Goal: Task Accomplishment & Management: Use online tool/utility

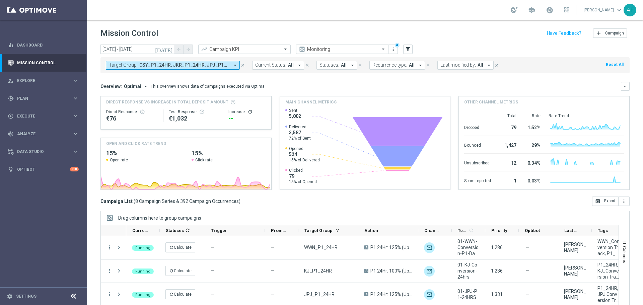
click at [171, 64] on span "CSY_P1_24HR, JKR_P1_24HR, JPJ_P1_24HR, KJ_P1_24HR, PVC [EN]_P1_24HR, PVC [FR]_P…" at bounding box center [184, 65] width 90 height 6
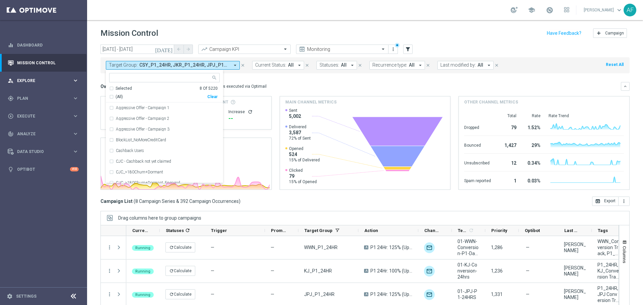
click at [50, 79] on span "Explore" at bounding box center [44, 81] width 55 height 4
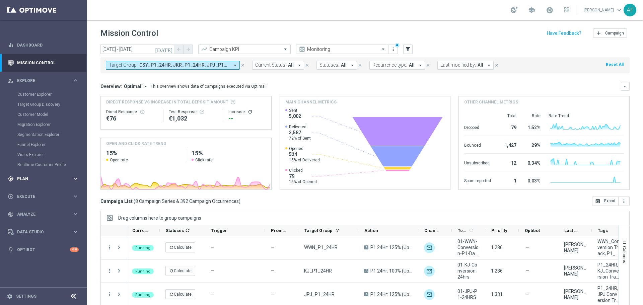
click at [32, 177] on span "Plan" at bounding box center [44, 179] width 55 height 4
click at [33, 110] on link "Target Groups" at bounding box center [43, 112] width 52 height 5
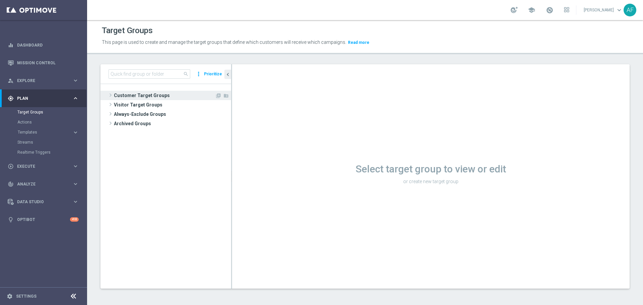
click at [147, 94] on span "Customer Target Groups" at bounding box center [164, 95] width 101 height 9
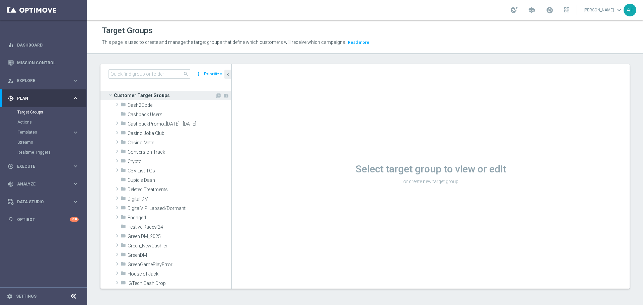
click at [146, 92] on span "Customer Target Groups" at bounding box center [164, 95] width 101 height 9
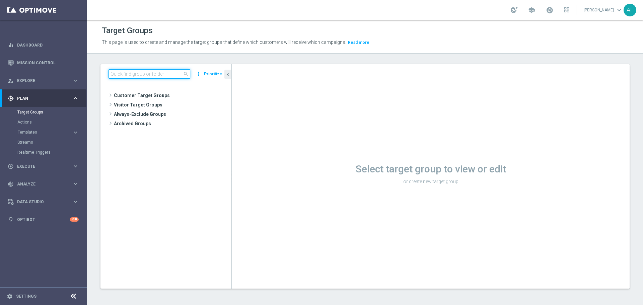
click at [143, 74] on input at bounding box center [150, 73] width 82 height 9
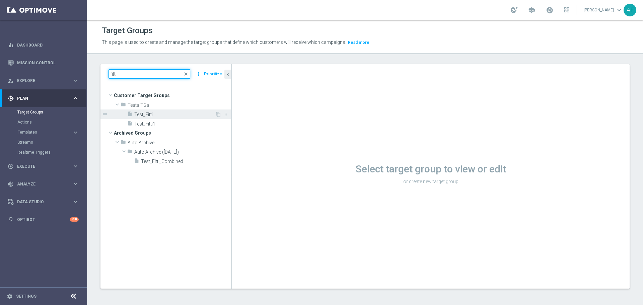
type input "fitti"
click at [159, 115] on span "Test_Fitti" at bounding box center [174, 115] width 81 height 6
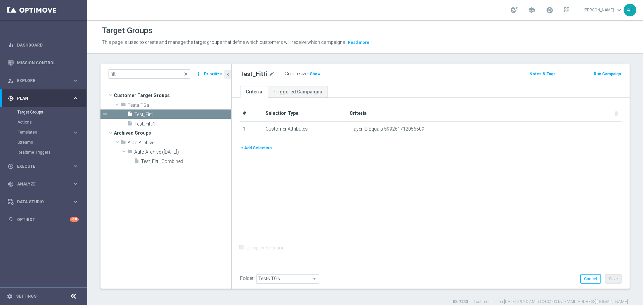
click at [259, 149] on button "+ Add Selection" at bounding box center [256, 147] width 32 height 7
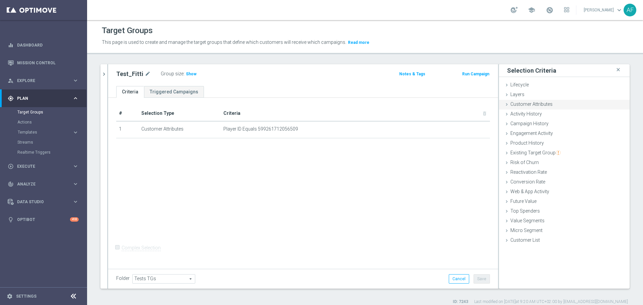
click at [541, 104] on span "Customer Attributes" at bounding box center [531, 103] width 42 height 5
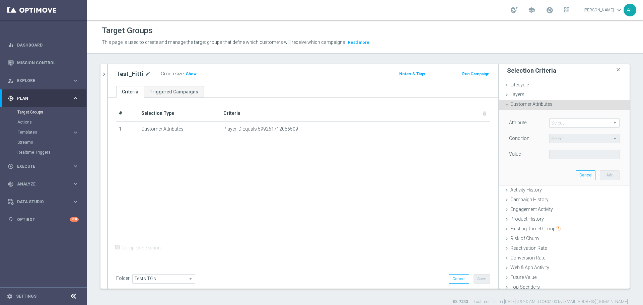
click at [558, 122] on span at bounding box center [585, 123] width 70 height 9
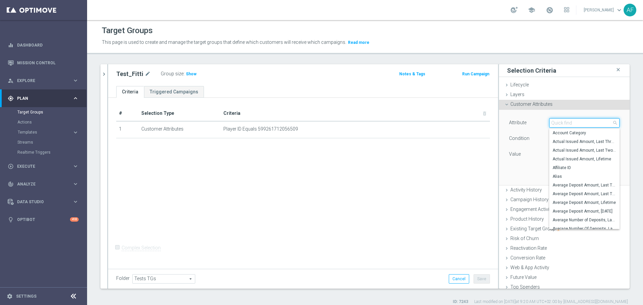
click at [563, 123] on input "search" at bounding box center [584, 122] width 70 height 9
type input "deposi"
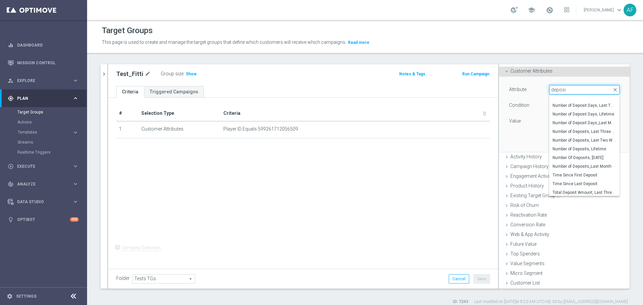
scroll to position [222, 0]
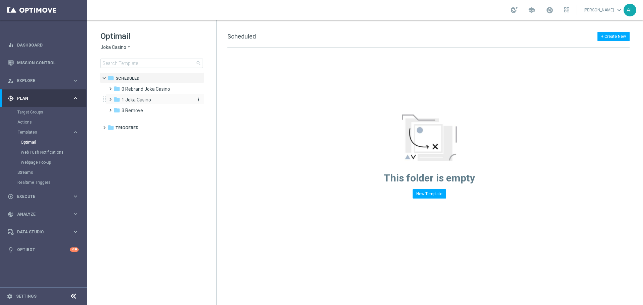
click at [151, 97] on span "1 Joka Casino" at bounding box center [136, 100] width 29 height 6
click at [158, 88] on span "0 Rebrand Joka Casino" at bounding box center [146, 89] width 49 height 6
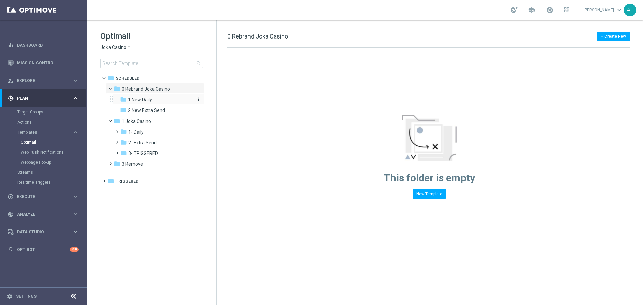
click at [154, 103] on div "folder 1 New Daily" at bounding box center [155, 100] width 71 height 8
click at [153, 132] on div "folder 1- Daily" at bounding box center [155, 132] width 71 height 8
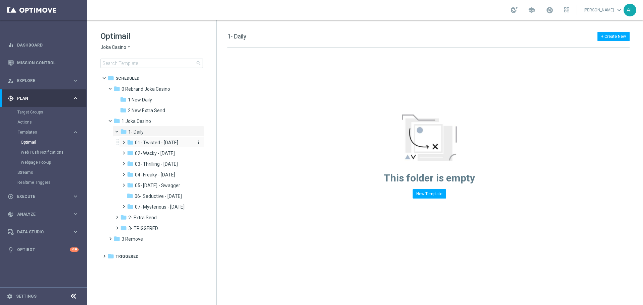
click at [174, 144] on span "01- Twisted - [DATE]" at bounding box center [156, 143] width 43 height 6
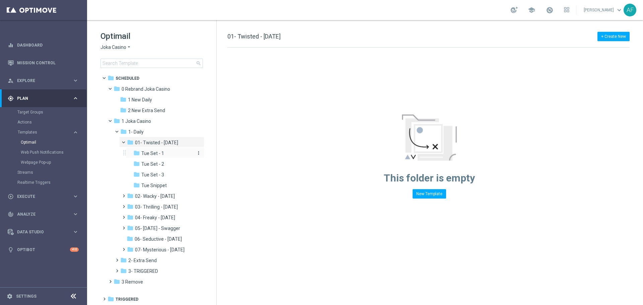
click at [178, 152] on div "folder Tue Set - 1" at bounding box center [163, 154] width 60 height 8
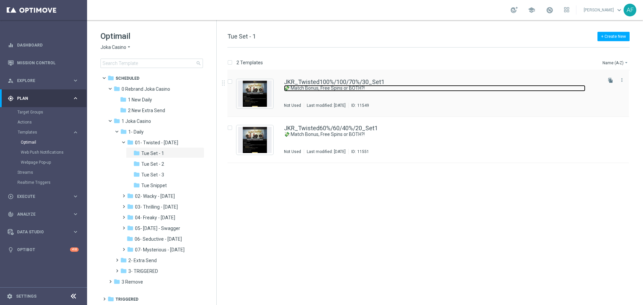
click at [316, 87] on link "💸 Match Bonus, Free Spins or BOTH?!" at bounding box center [434, 88] width 301 height 6
